Goal: Transaction & Acquisition: Subscribe to service/newsletter

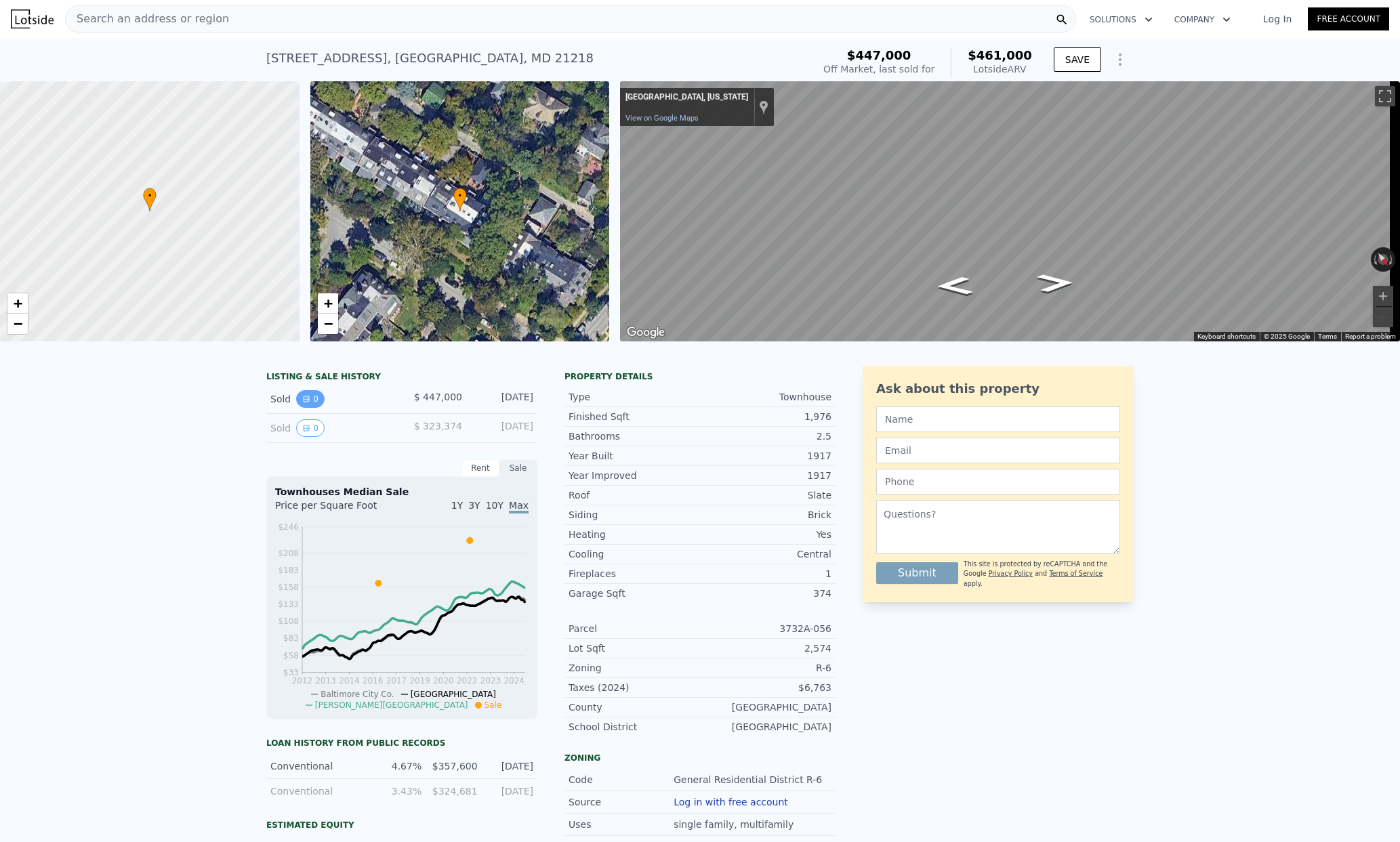
click at [307, 406] on button "0" at bounding box center [309, 399] width 28 height 18
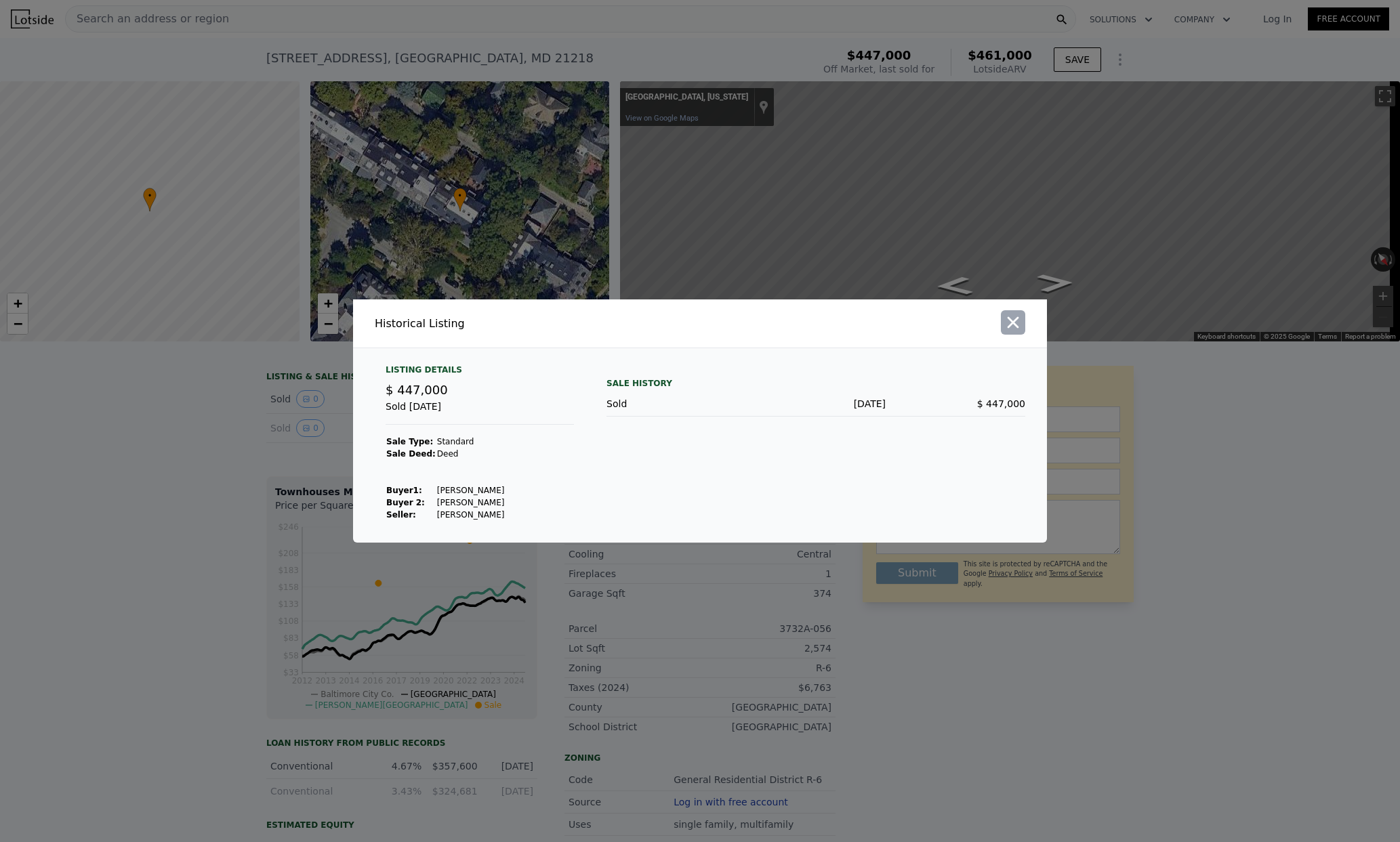
click at [1022, 333] on button "button" at bounding box center [1012, 322] width 24 height 24
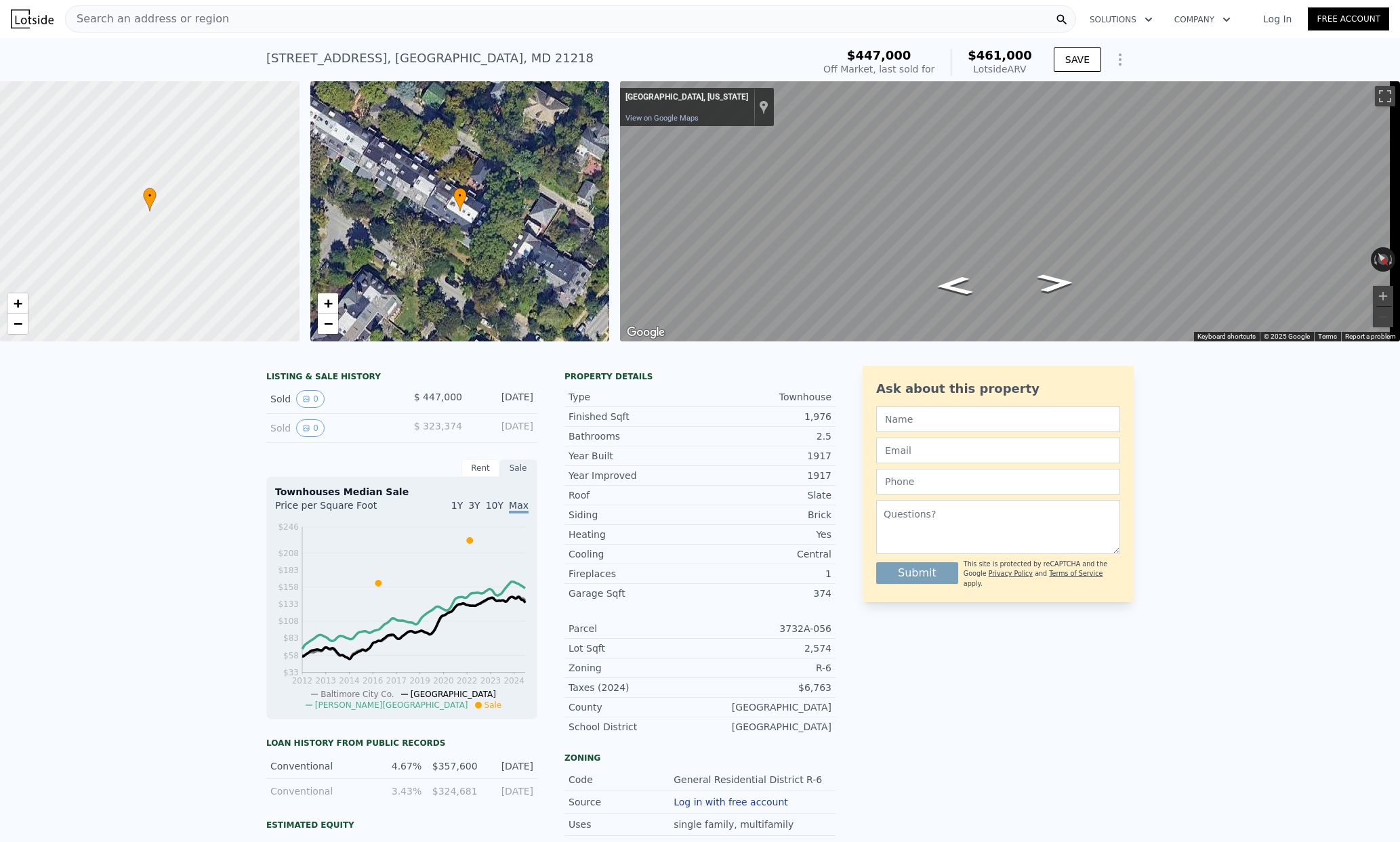
click at [1119, 59] on icon "Show Options" at bounding box center [1120, 59] width 16 height 16
click at [1355, 18] on link "Free Account" at bounding box center [1348, 19] width 81 height 23
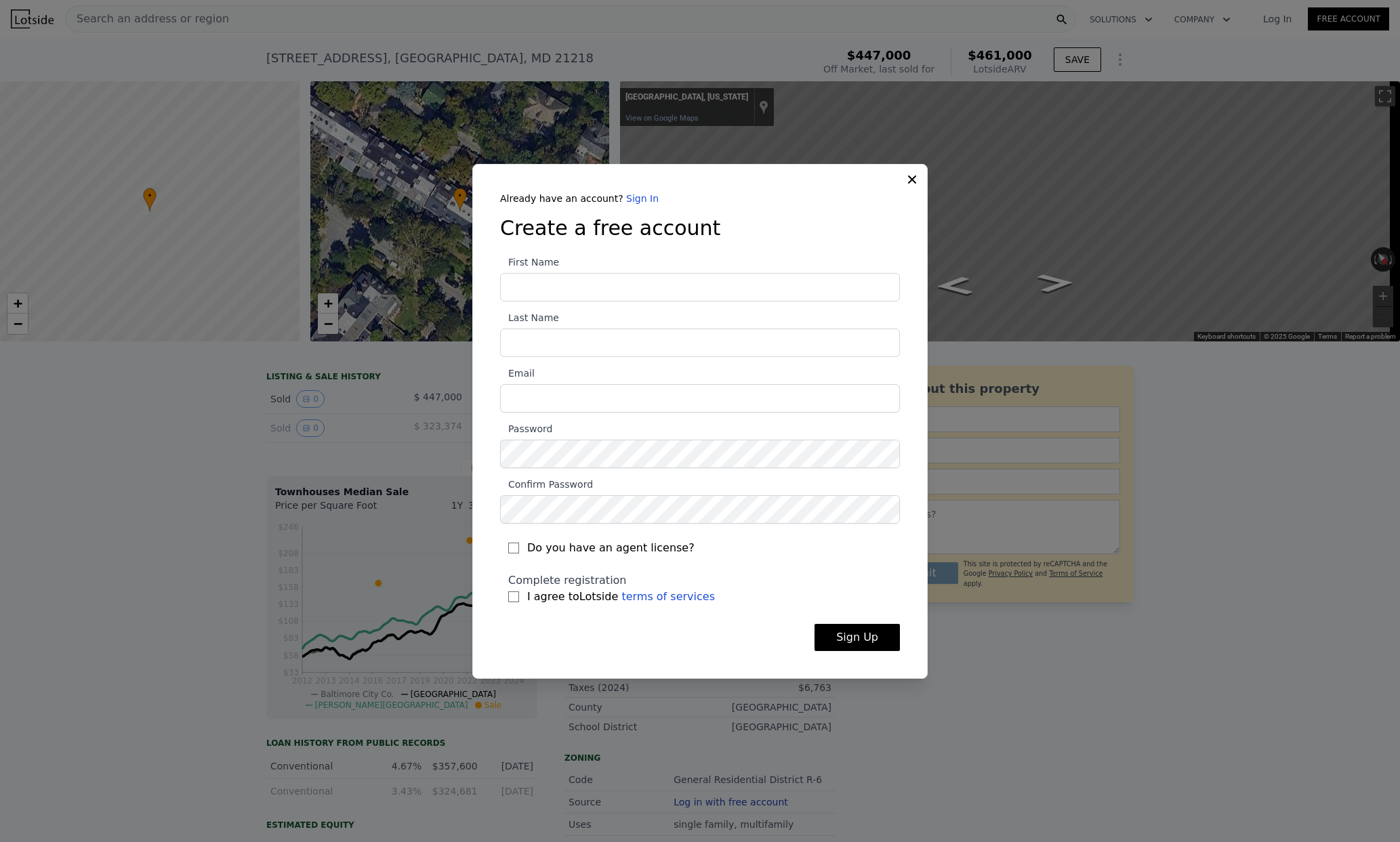
type input "[PERSON_NAME]"
type input "Flick"
type input "[PERSON_NAME][EMAIL_ADDRESS][DOMAIN_NAME]"
click at [516, 597] on input "I agree to Lotside terms of services" at bounding box center [514, 597] width 11 height 11
checkbox input "true"
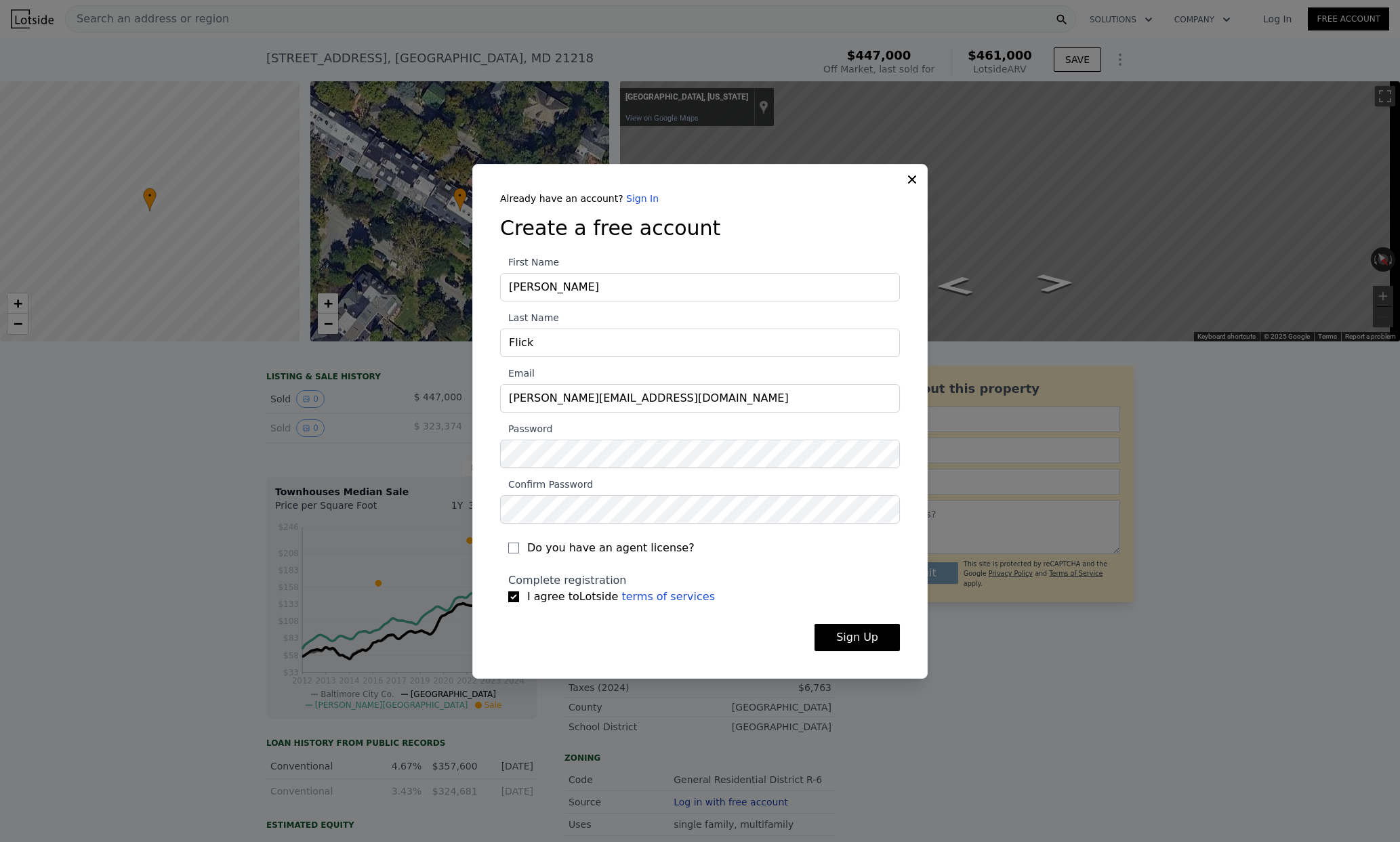
click at [849, 641] on button "Sign Up" at bounding box center [857, 638] width 86 height 27
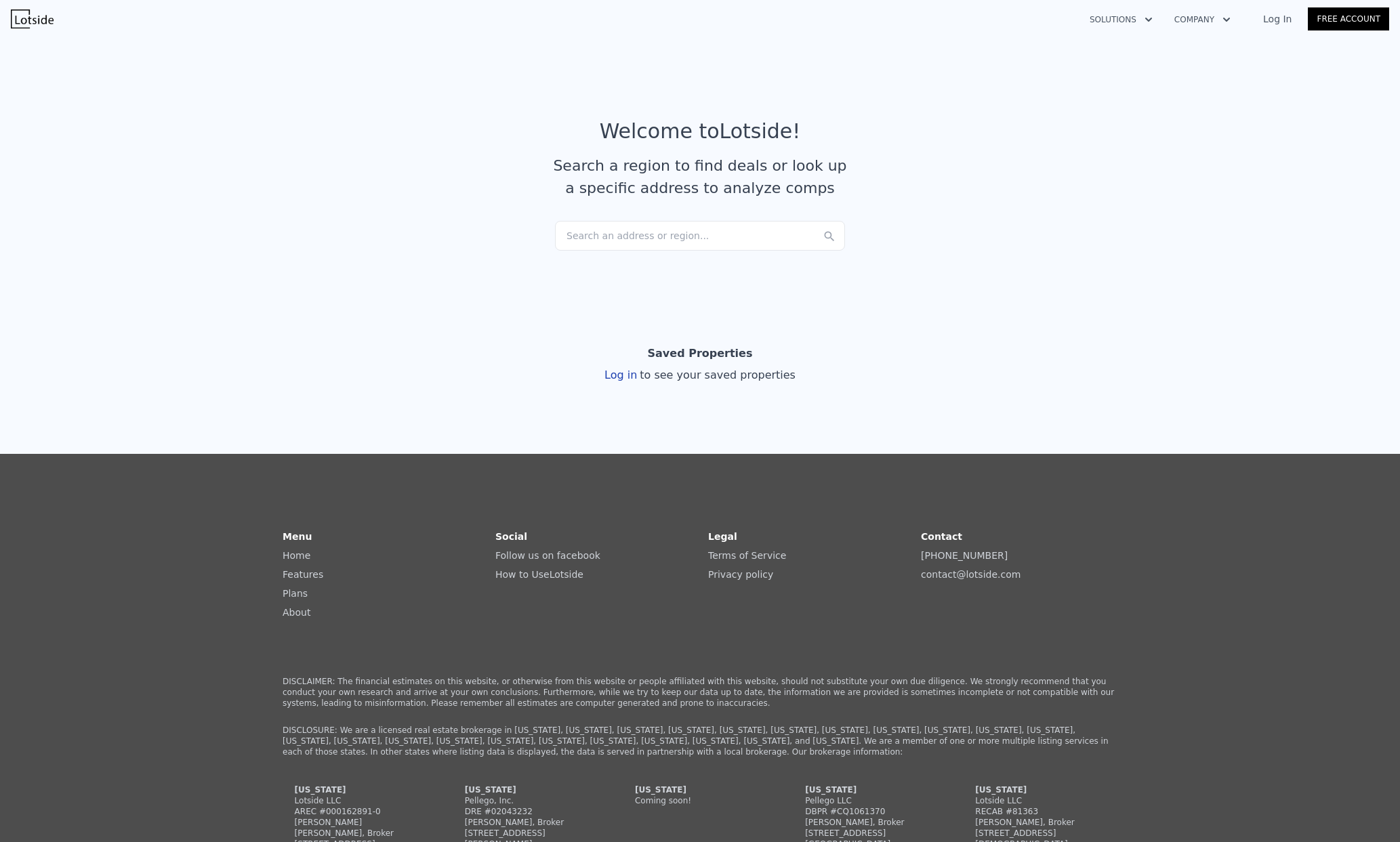
click at [712, 229] on div "Search an address or region..." at bounding box center [700, 236] width 290 height 30
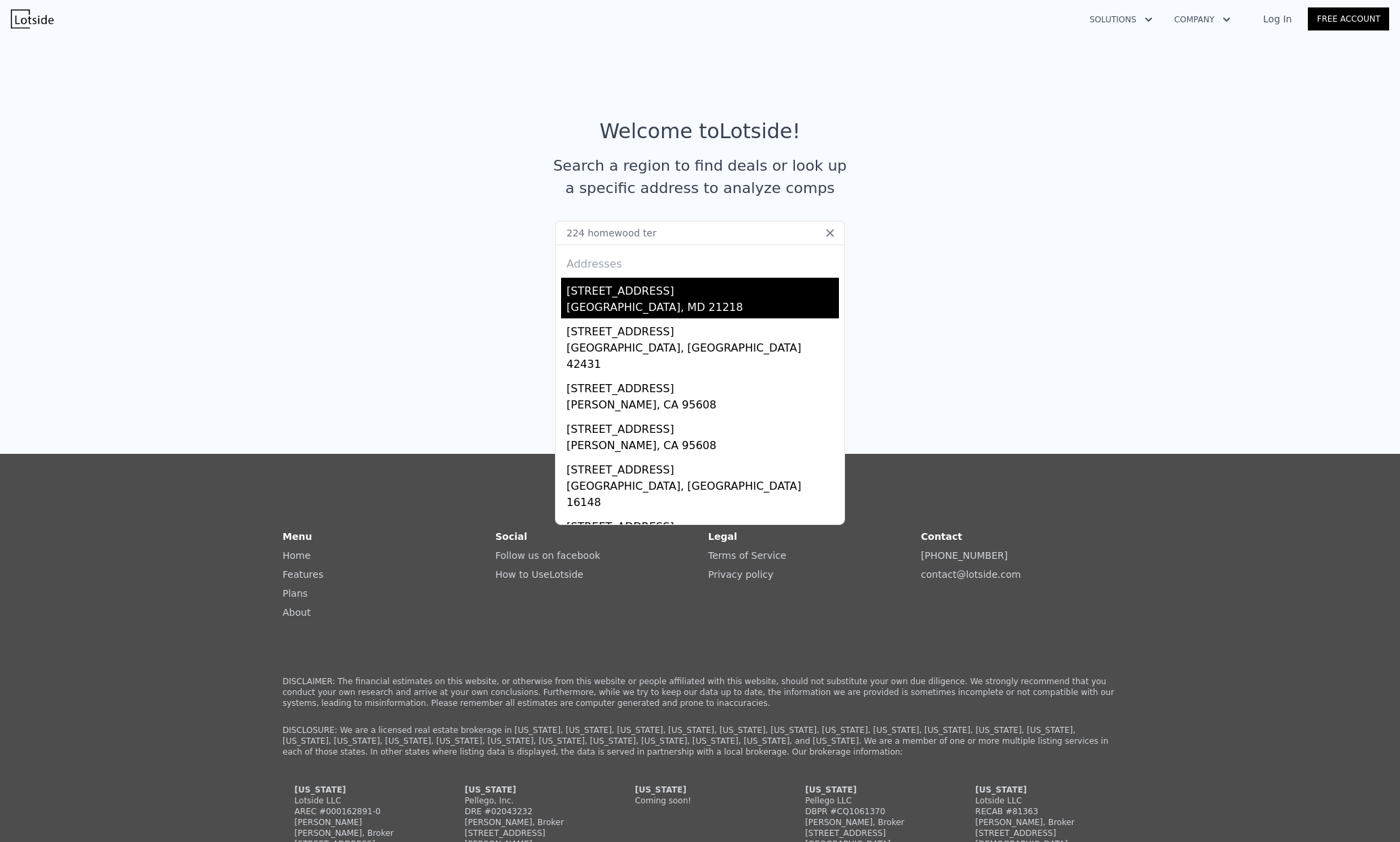
type input "224 homewood ter"
click at [604, 296] on div "[STREET_ADDRESS]" at bounding box center [703, 288] width 273 height 21
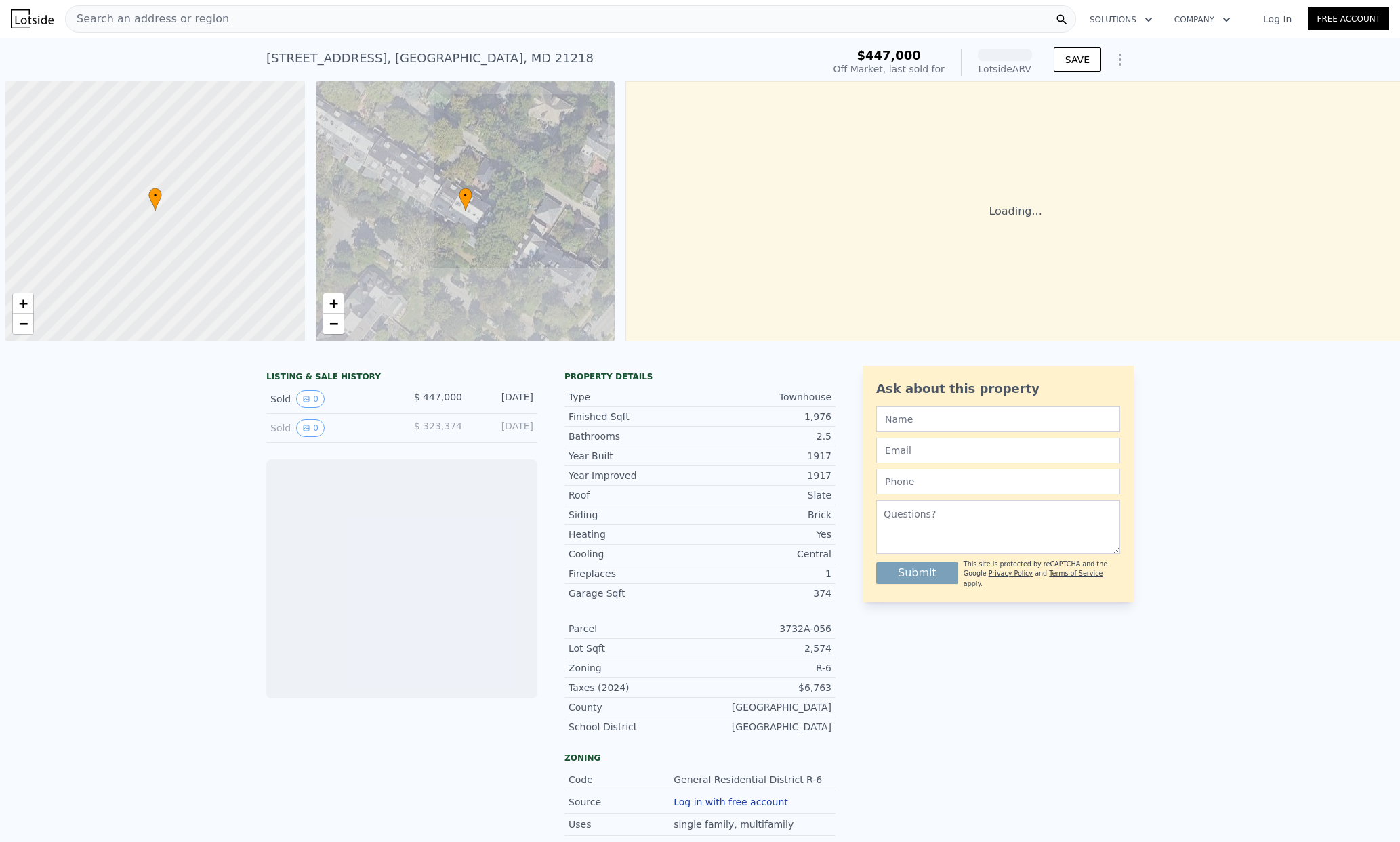
scroll to position [0, 5]
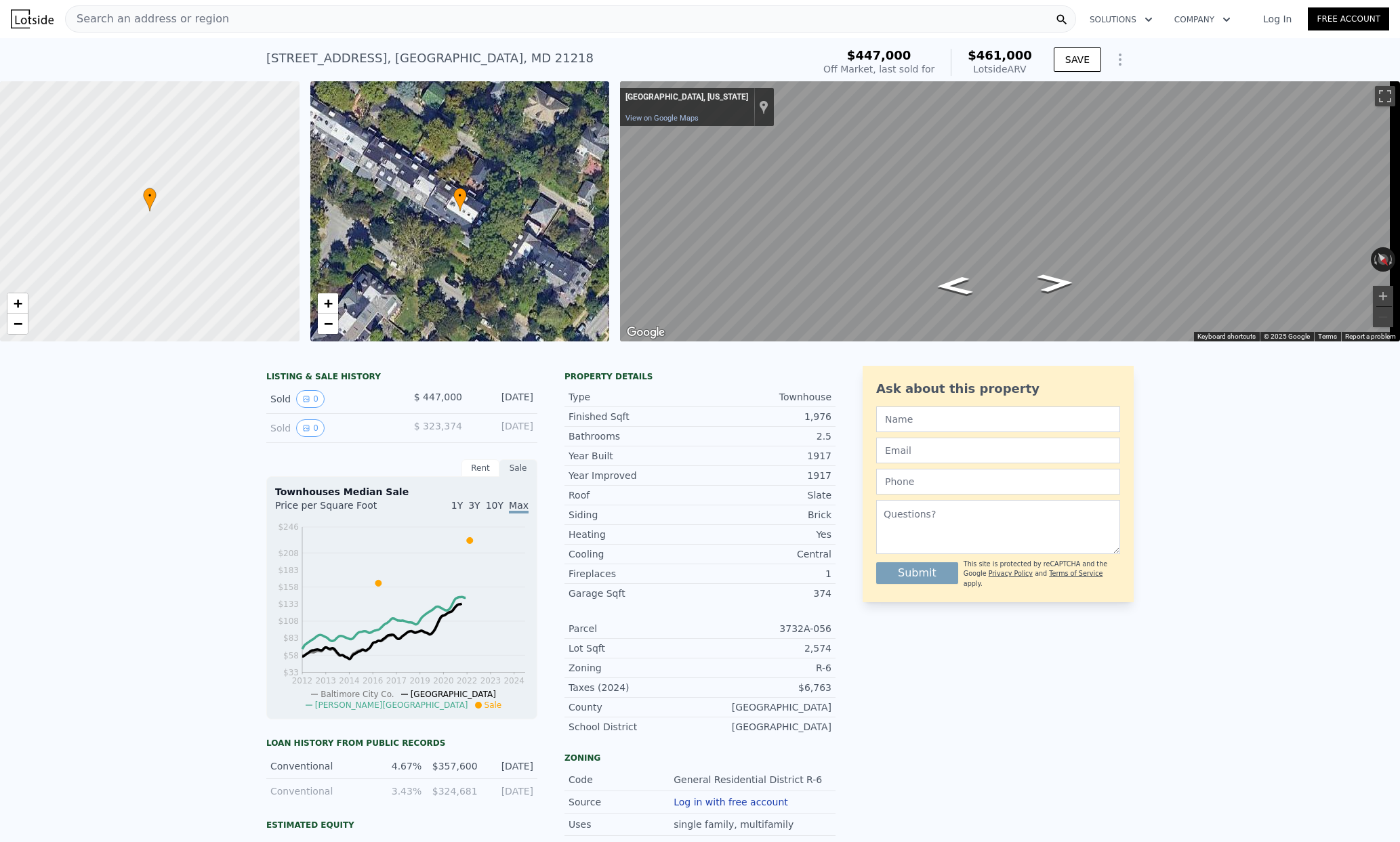
click at [922, 74] on div "Off Market, last sold for" at bounding box center [879, 69] width 111 height 14
click at [1269, 17] on link "Log In" at bounding box center [1277, 19] width 61 height 14
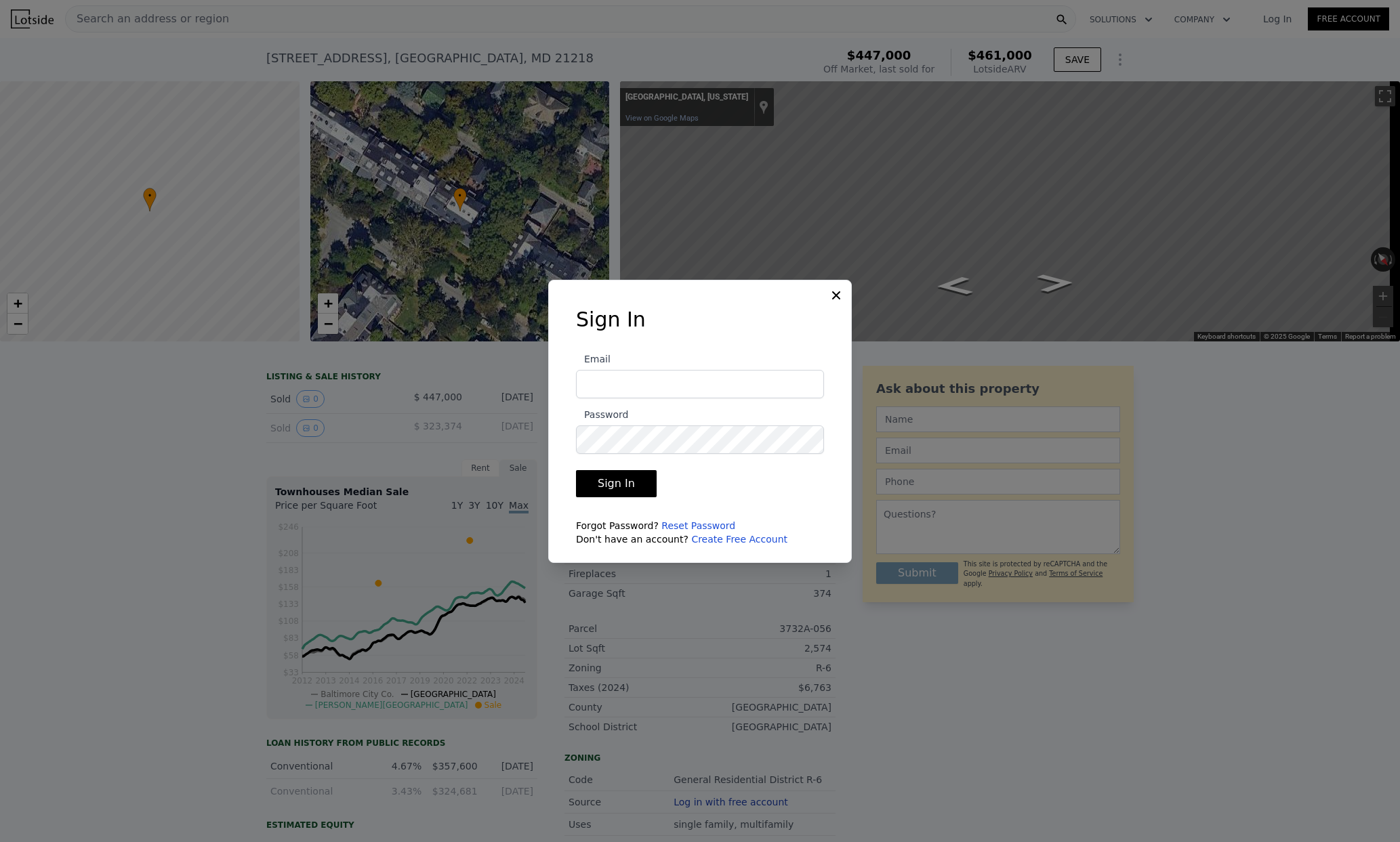
type input "[PERSON_NAME][EMAIL_ADDRESS][DOMAIN_NAME]"
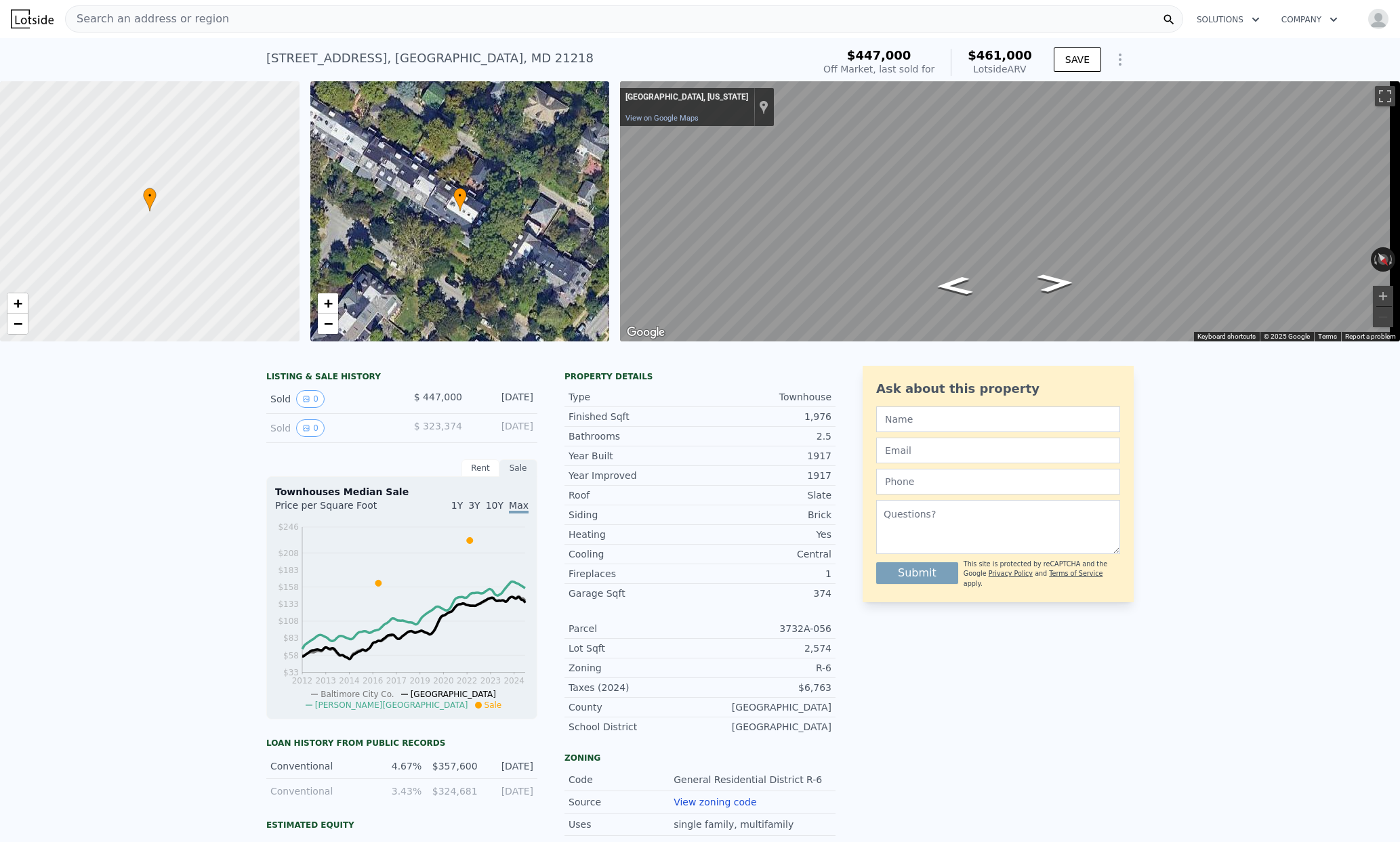
click at [1367, 15] on img "button" at bounding box center [1378, 18] width 21 height 21
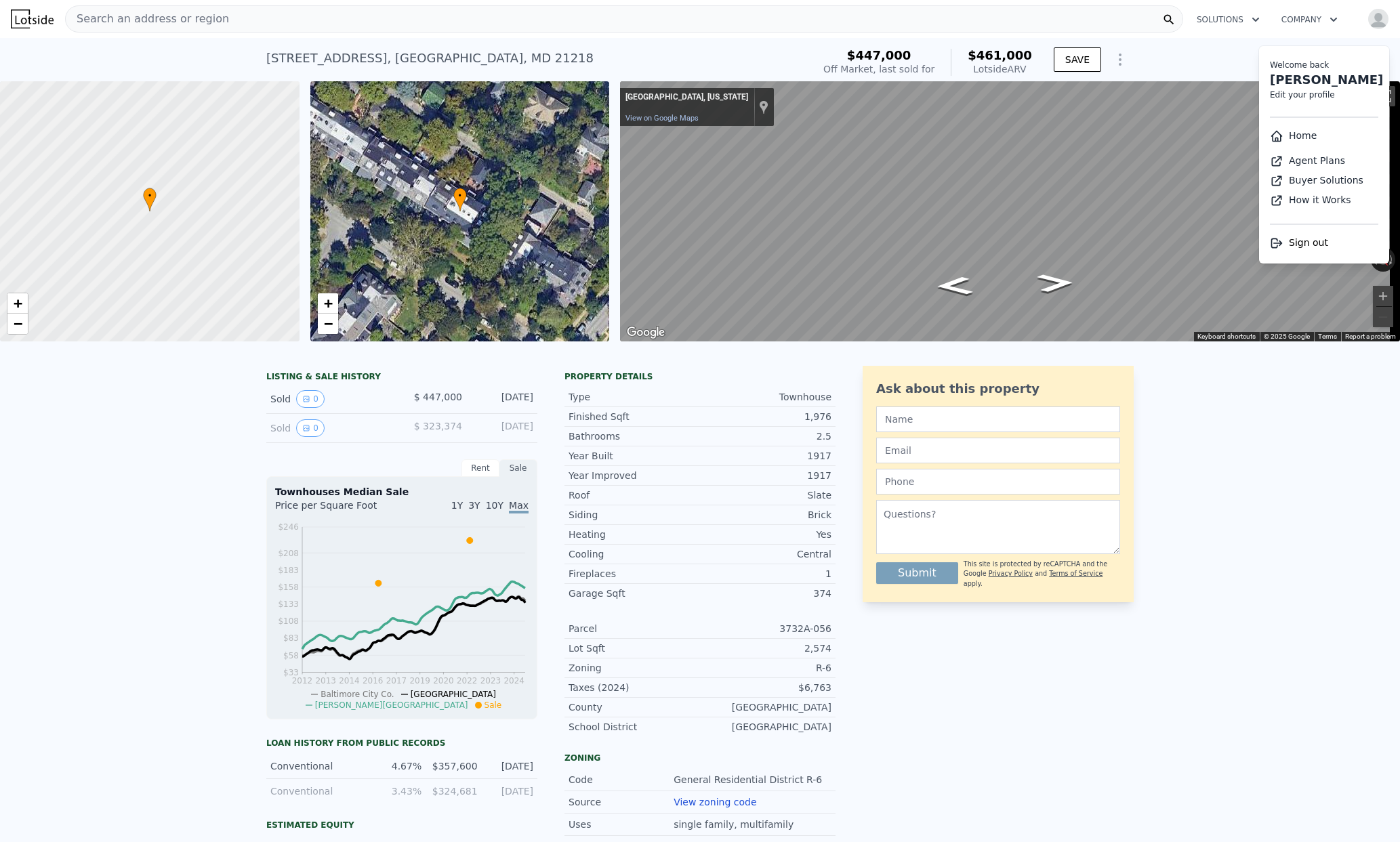
click at [1290, 133] on link "Home" at bounding box center [1293, 135] width 47 height 11
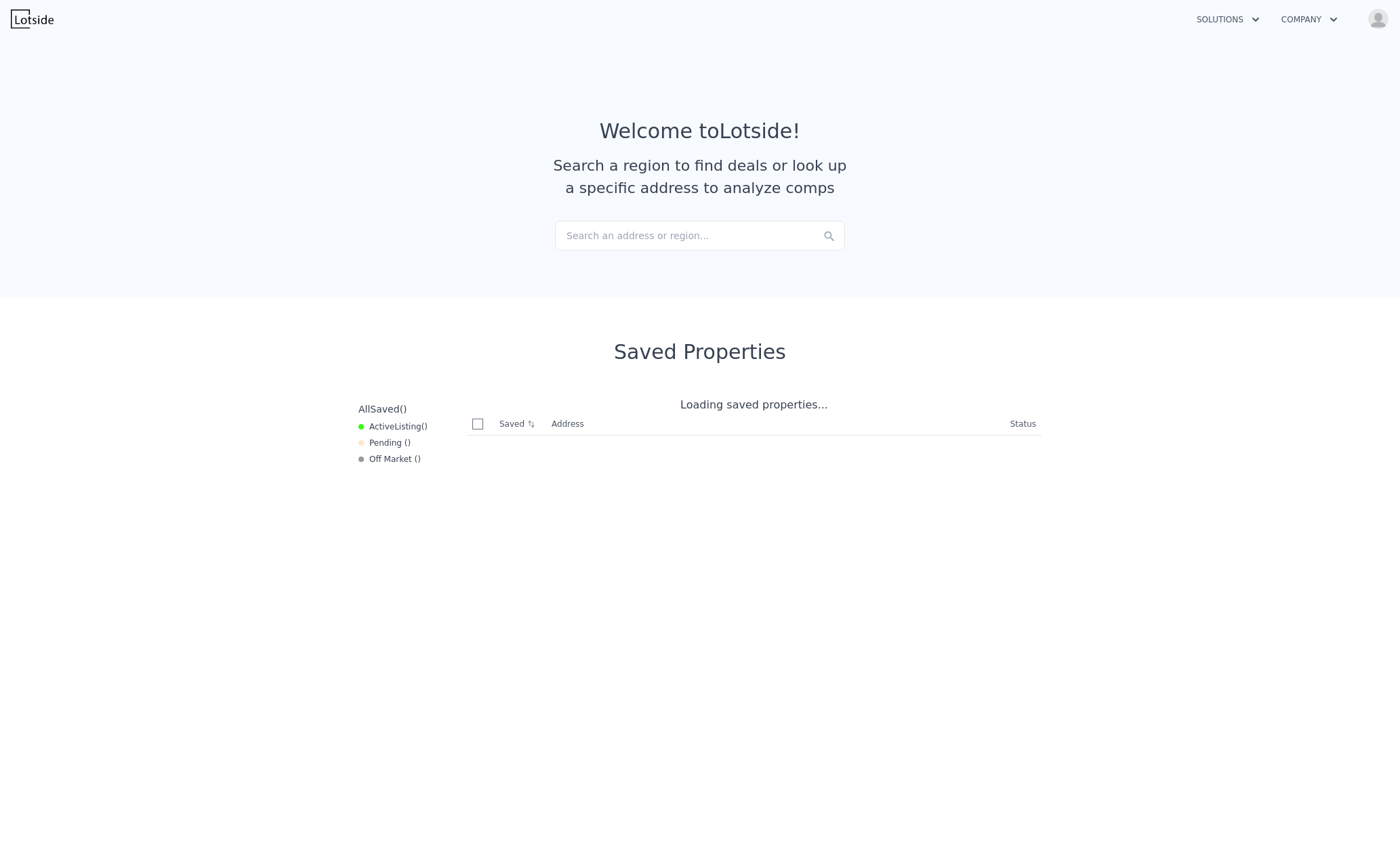
checkbox input "true"
